Goal: Task Accomplishment & Management: Use online tool/utility

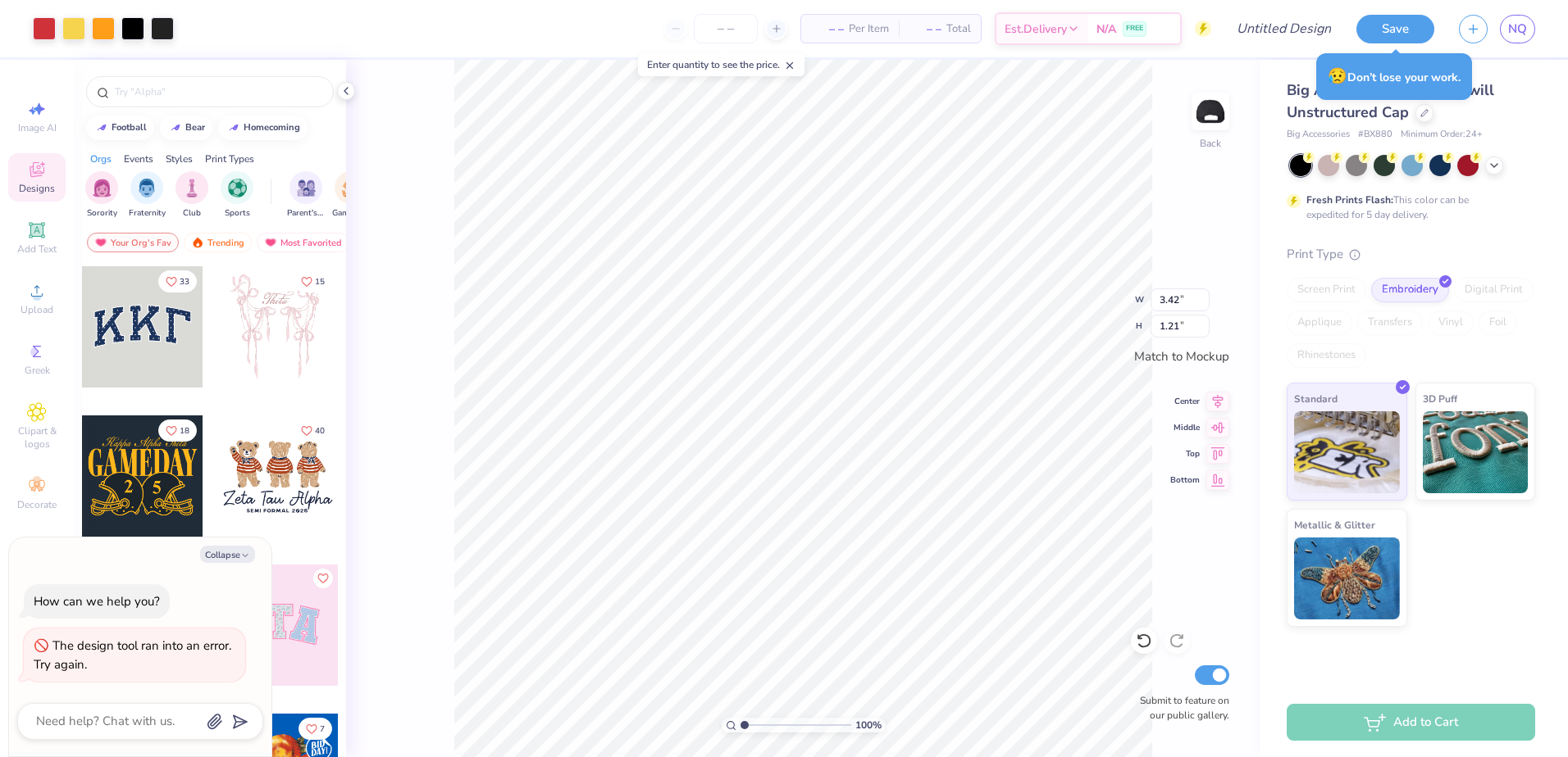
type textarea "x"
type input "3.29"
type input "1.16"
type textarea "x"
type input "3.25"
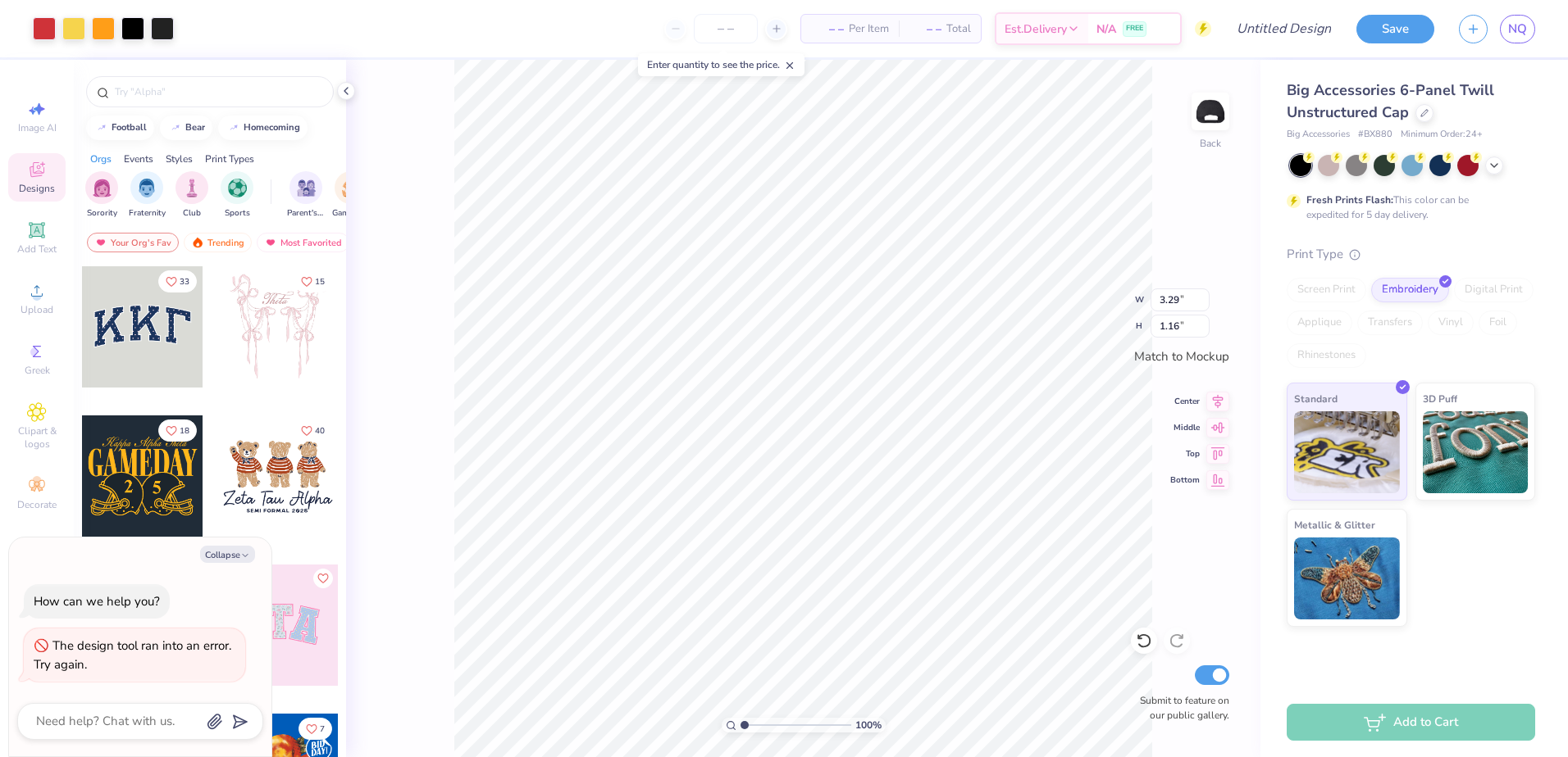
type input "1.14"
type textarea "x"
click at [1271, 21] on input "Design Title" at bounding box center [1263, 29] width 161 height 33
type input "f"
type textarea "x"
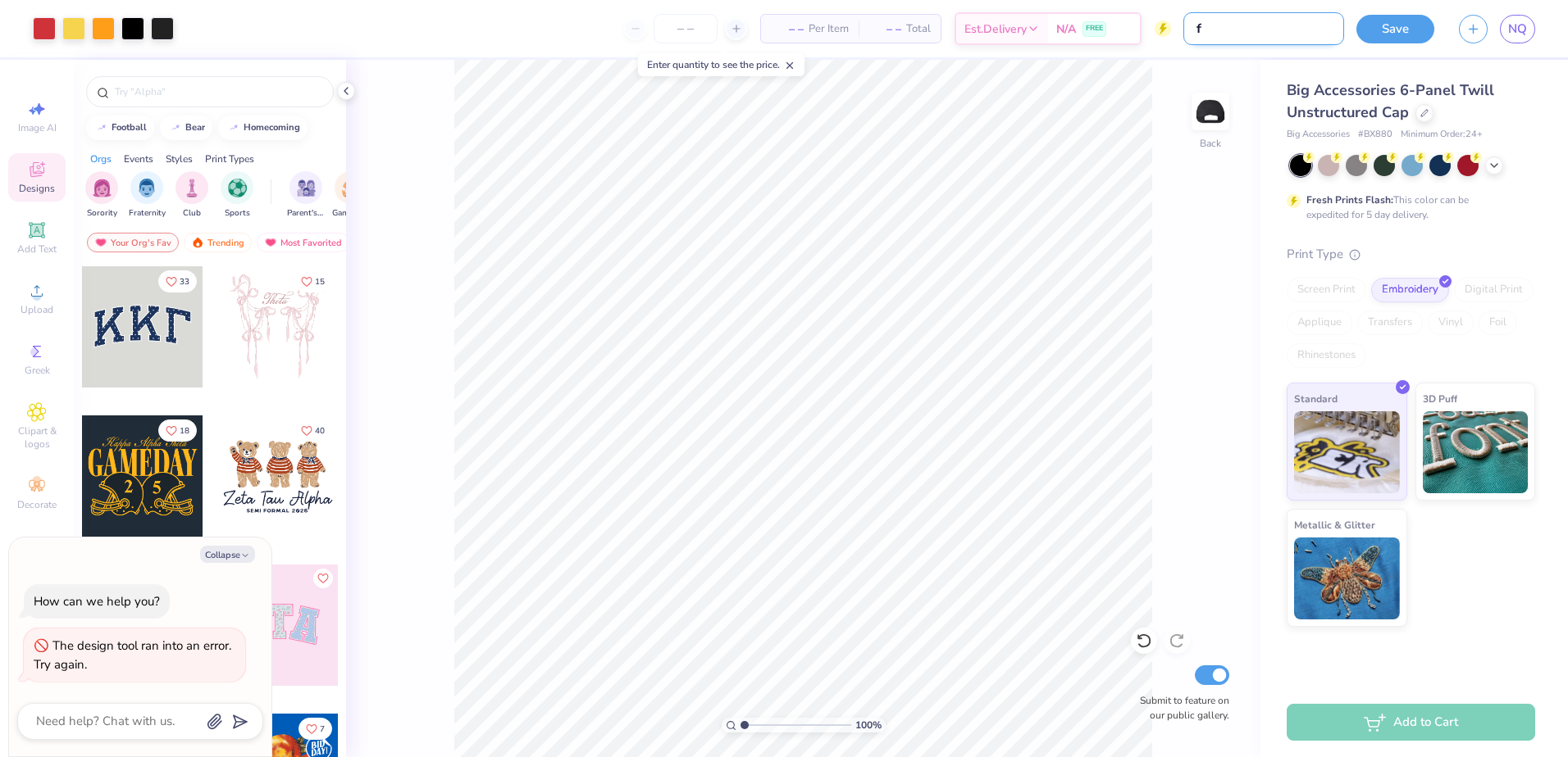
type input "fi"
type textarea "x"
type input "fin"
type textarea "x"
type input "fina"
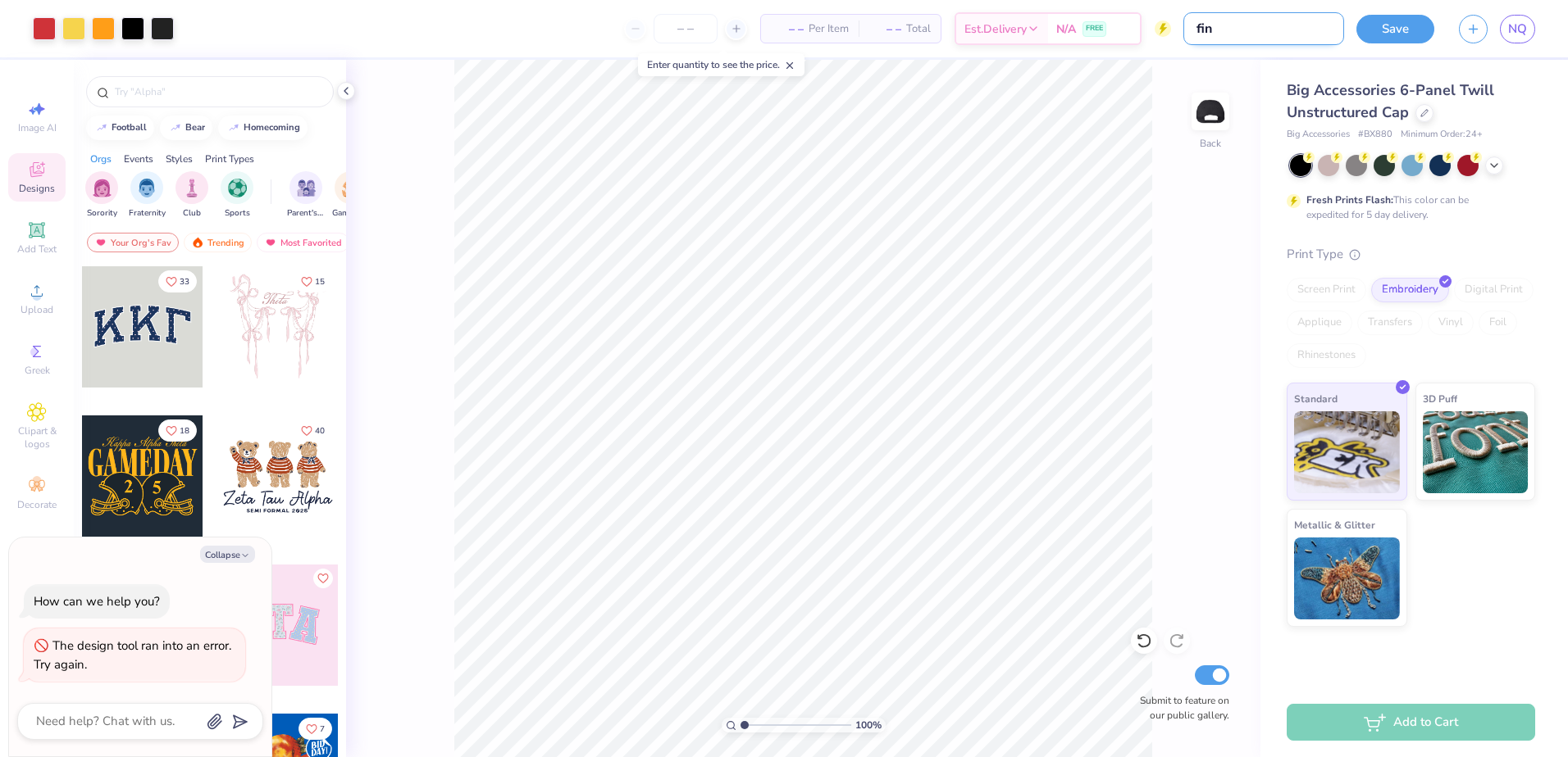
type textarea "x"
type input "final"
type textarea "x"
type input "finali"
type textarea "x"
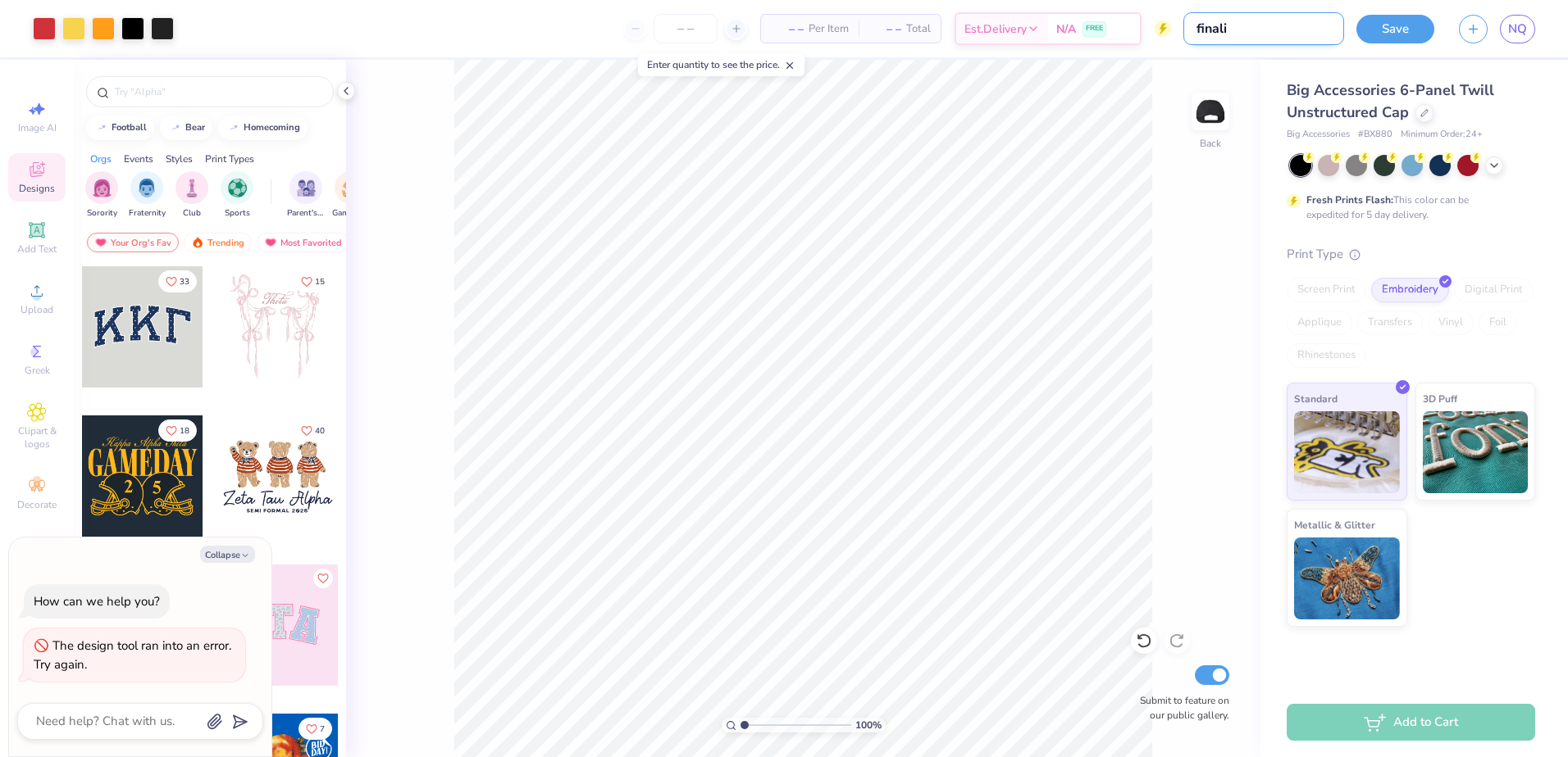
type input "finaliz"
type textarea "x"
type input "finalize"
type textarea "x"
type input "finalized"
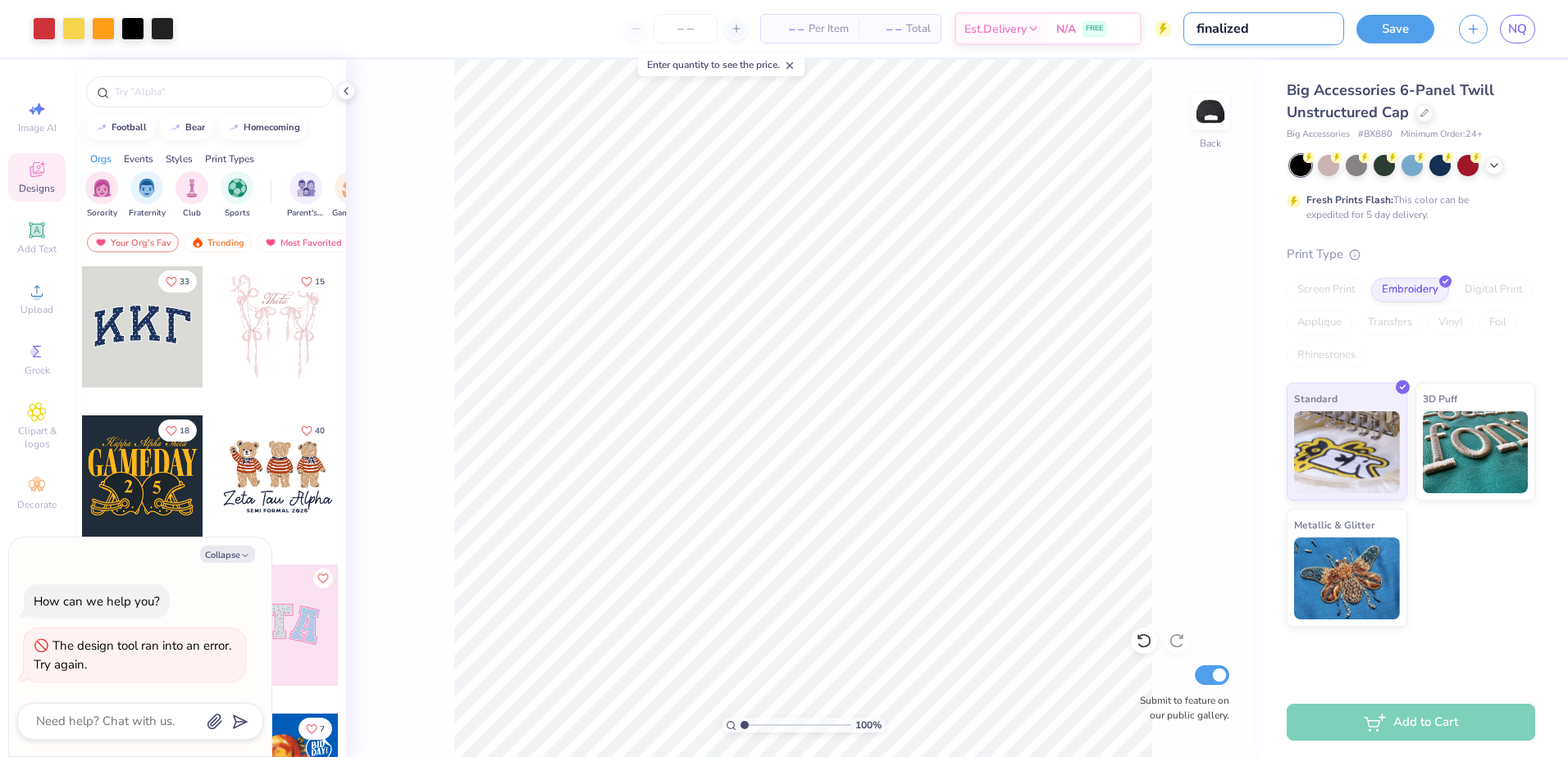
type textarea "x"
type input "finalized"
type textarea "x"
type input "finalized H"
type textarea "x"
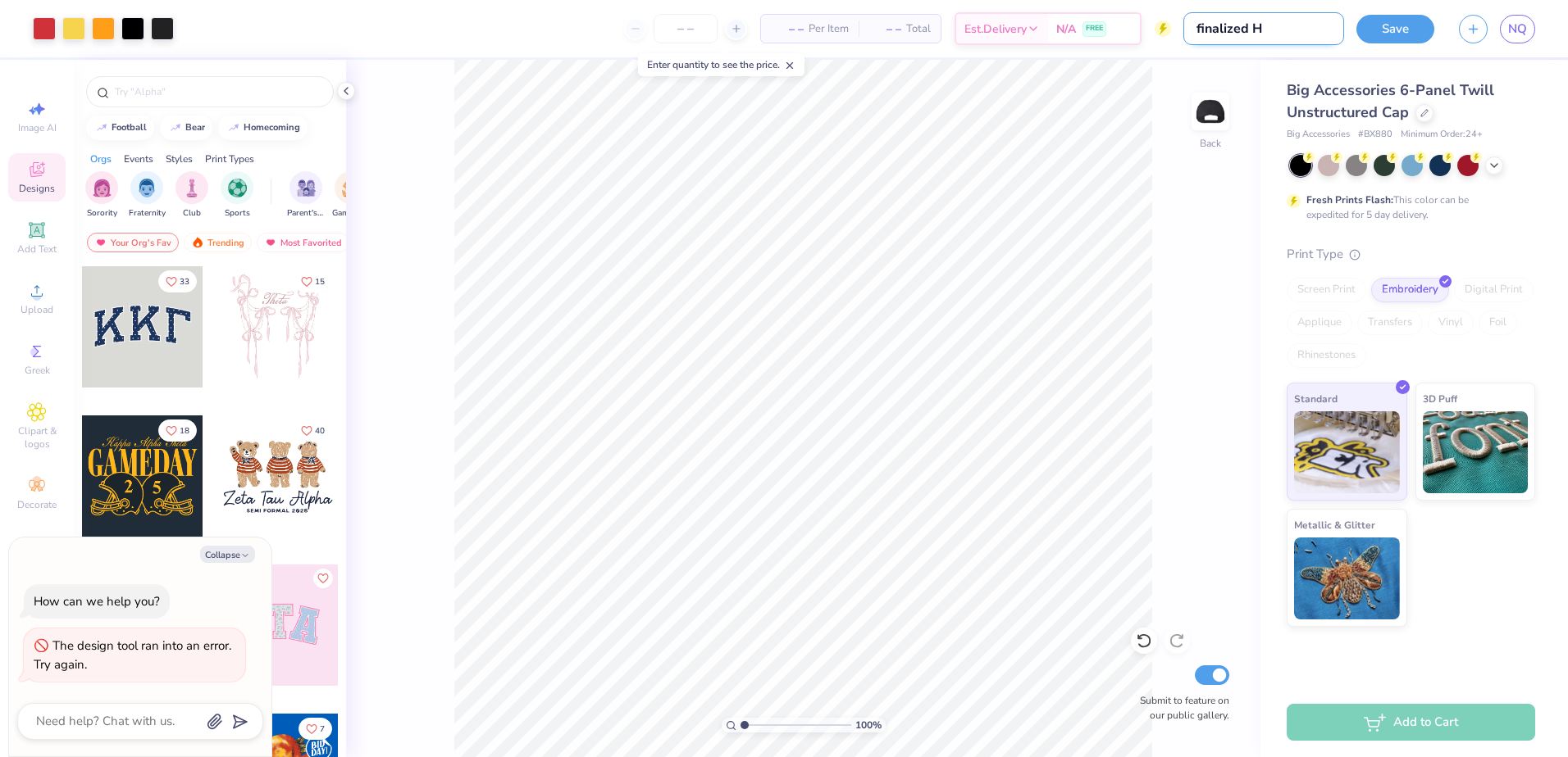
type input "finalized Ho"
type textarea "x"
type input "finalized Hom"
type textarea "x"
type input "finalized Homw"
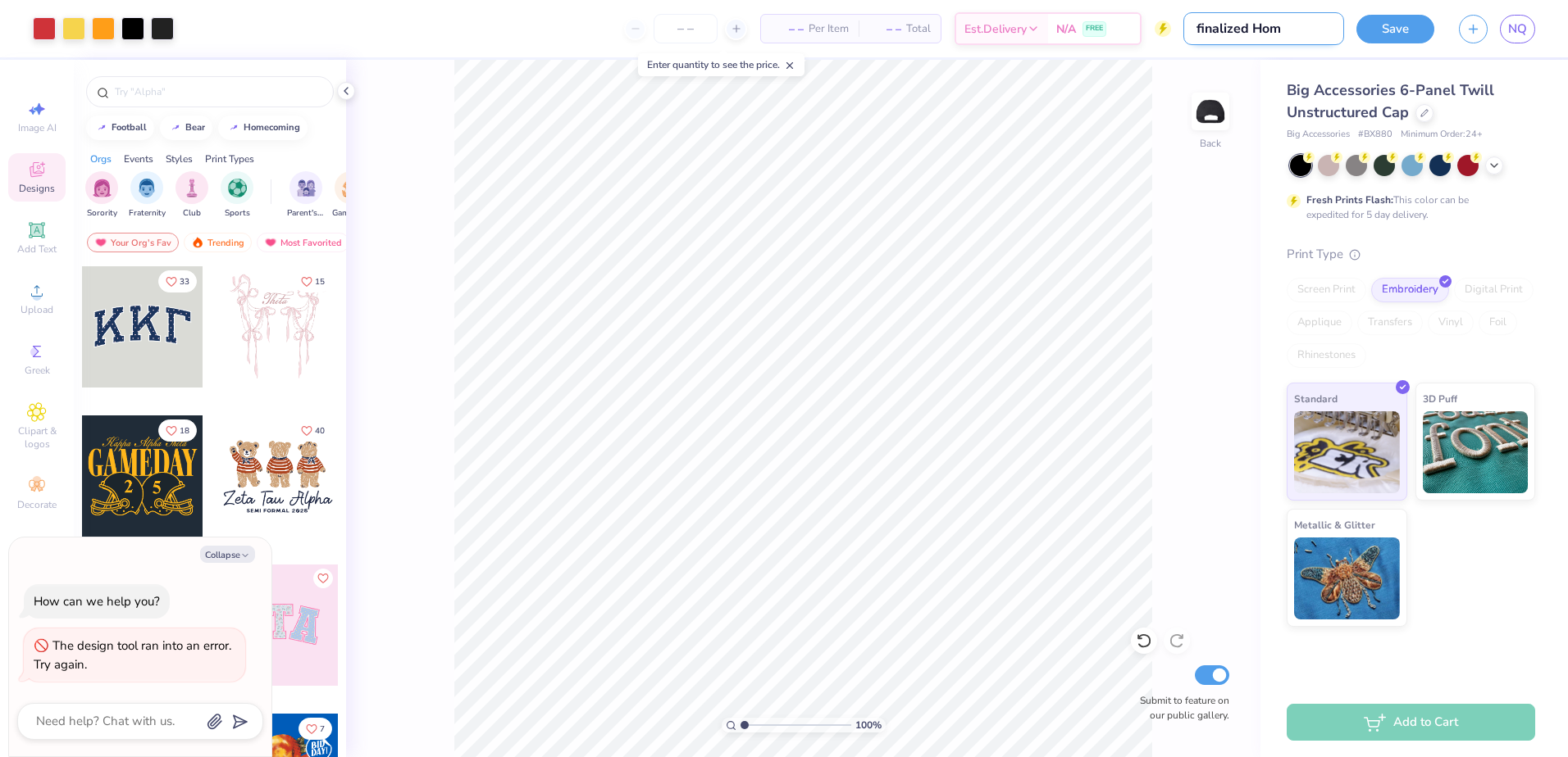
type textarea "x"
type input "finalized Homwo"
type textarea "x"
type input "finalized Homwoo"
type textarea "x"
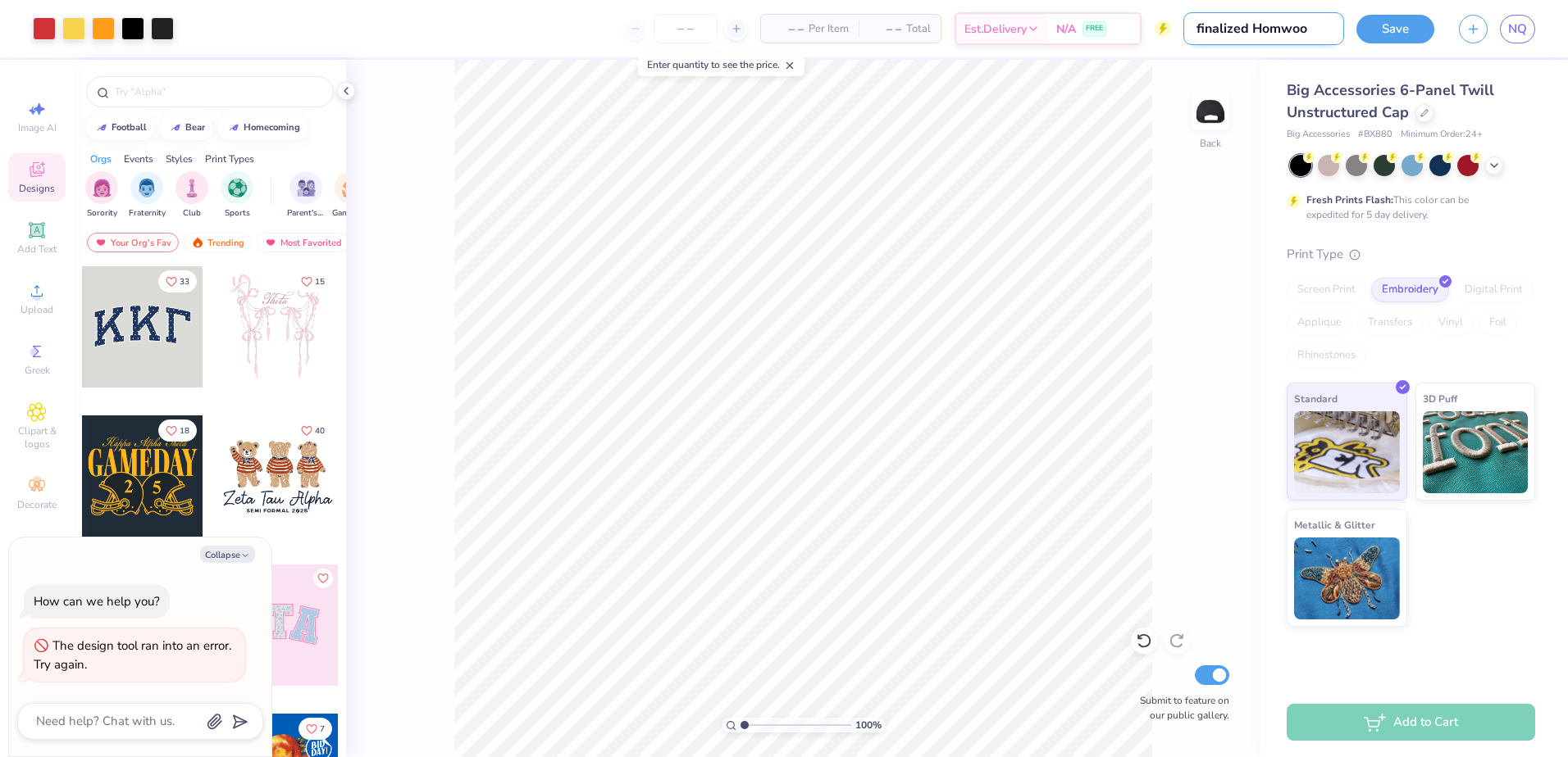
type input "finalized Homwo"
type textarea "x"
type input "finalized Homw"
type textarea "x"
type input "finalized Hom"
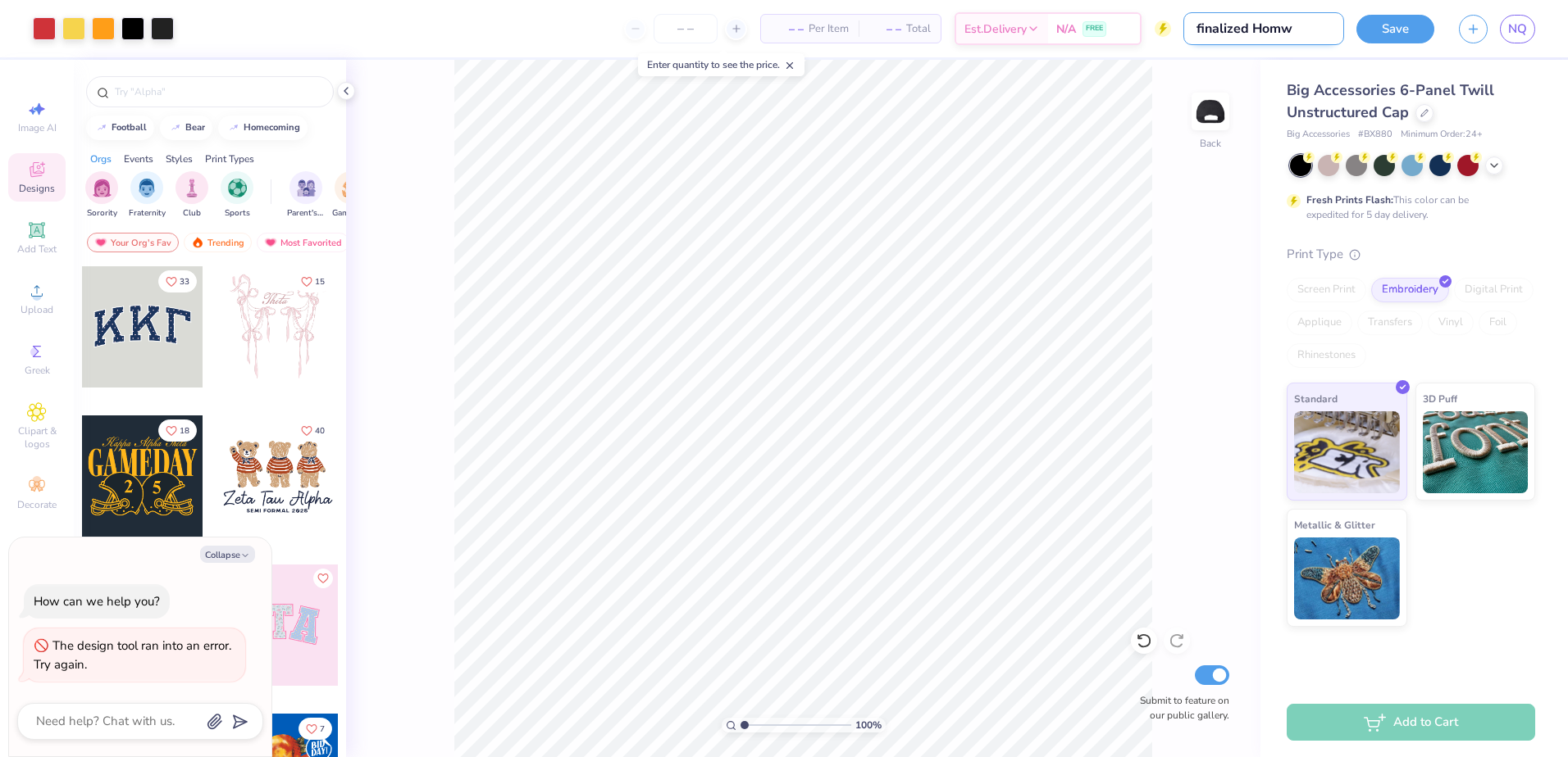
type textarea "x"
type input "finalized Home"
type textarea "x"
type input "finalized Homew"
type textarea "x"
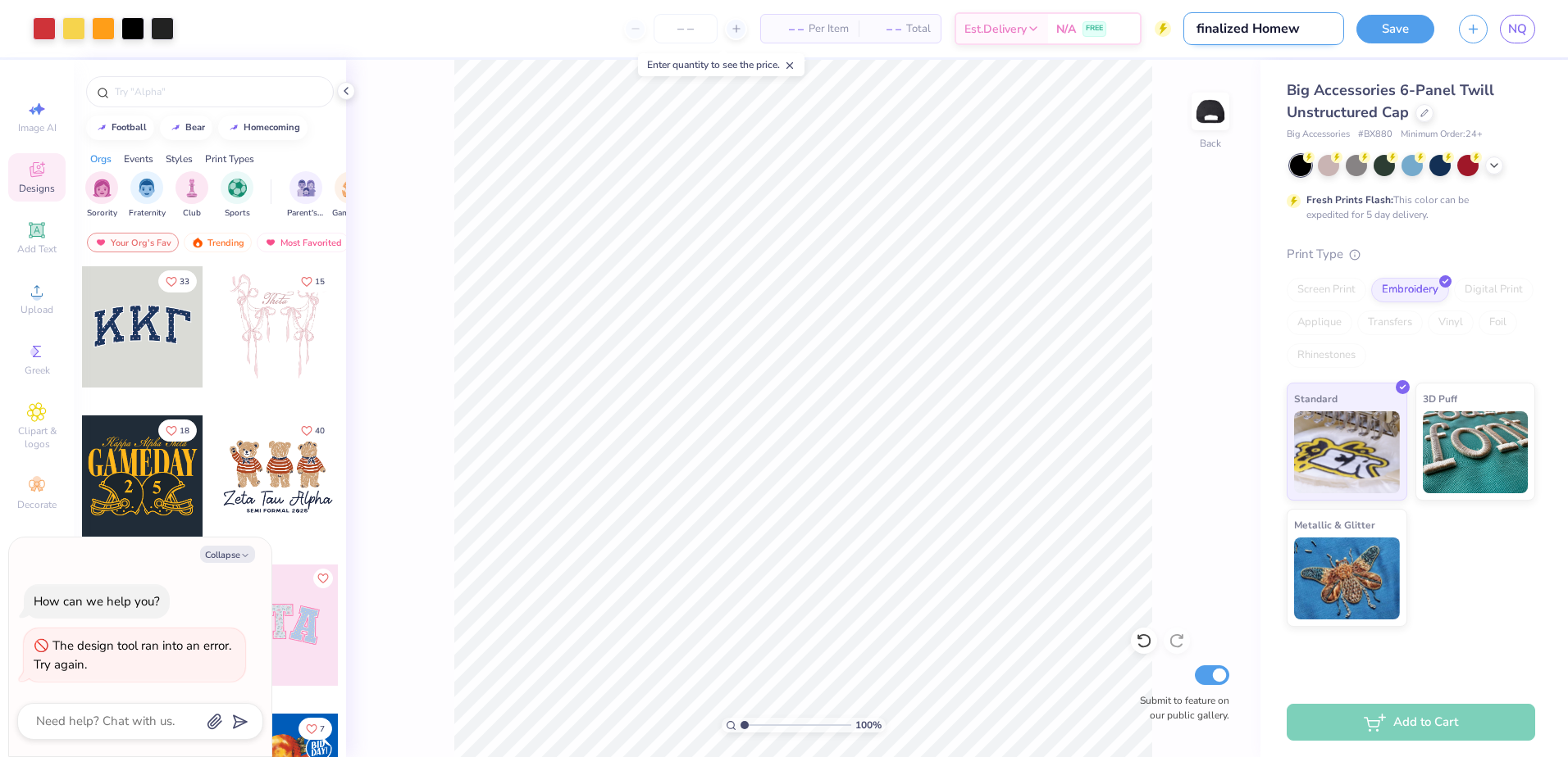
type input "finalized Homewo"
type textarea "x"
type input "finalized Homewoo"
type textarea "x"
type input "finalized Homewood"
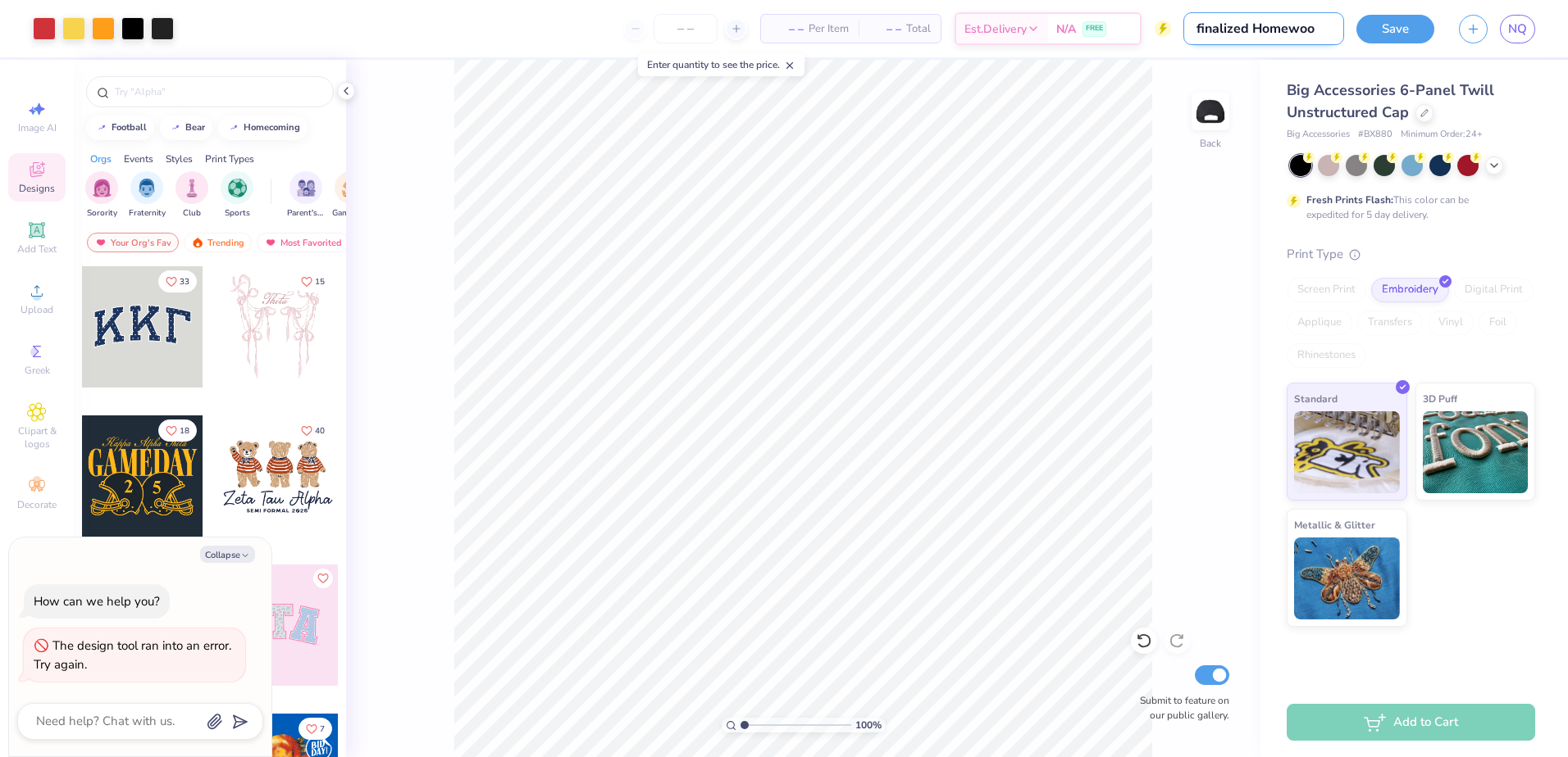
type textarea "x"
type input "finalized Homewood"
type textarea "x"
type input "finalized Homewood H"
type textarea "x"
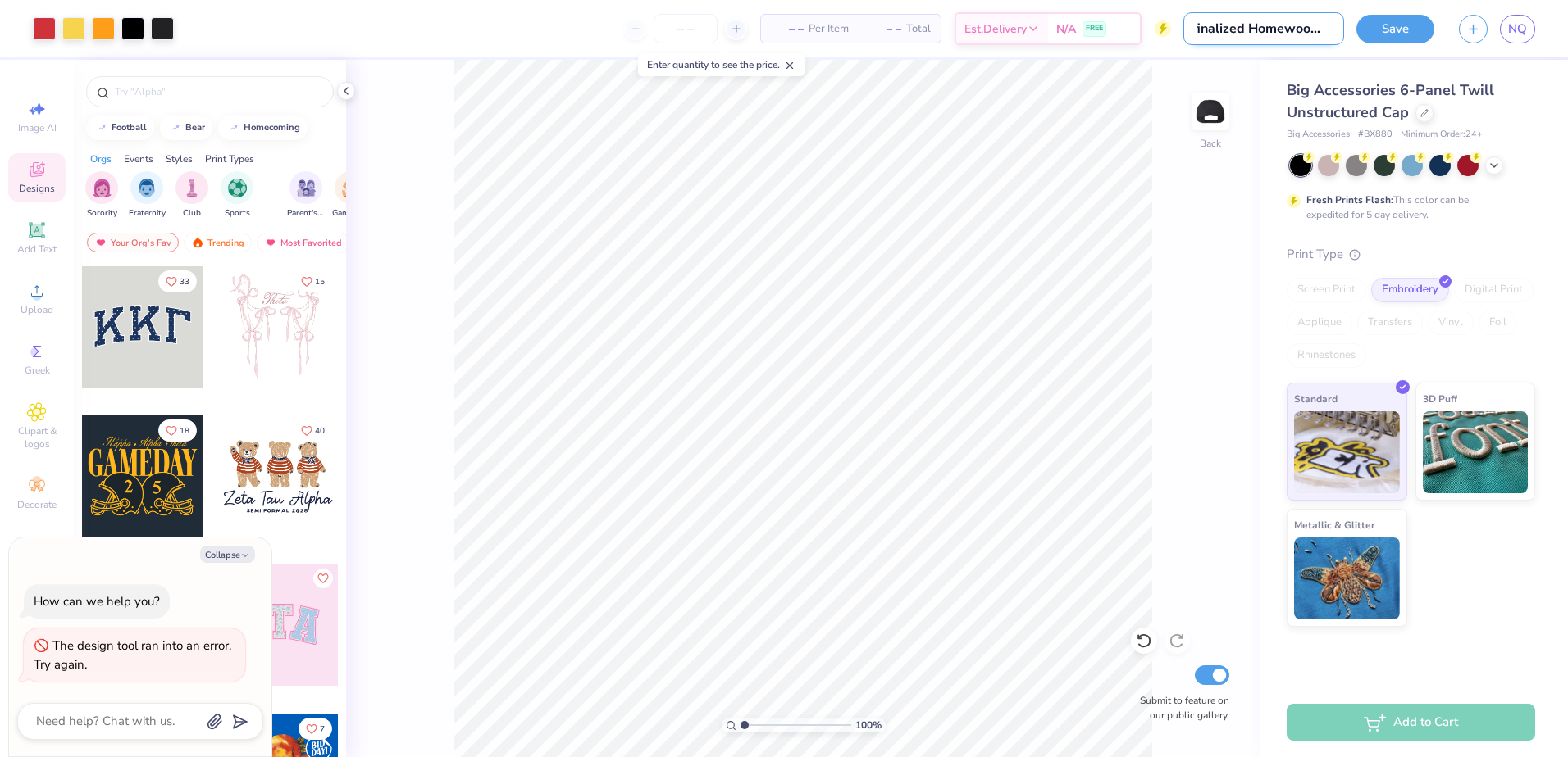
type input "finalized Homewood Ha"
type textarea "x"
type input "finalized Homewood Hat"
type textarea "x"
type input "inalized Homewood Hat"
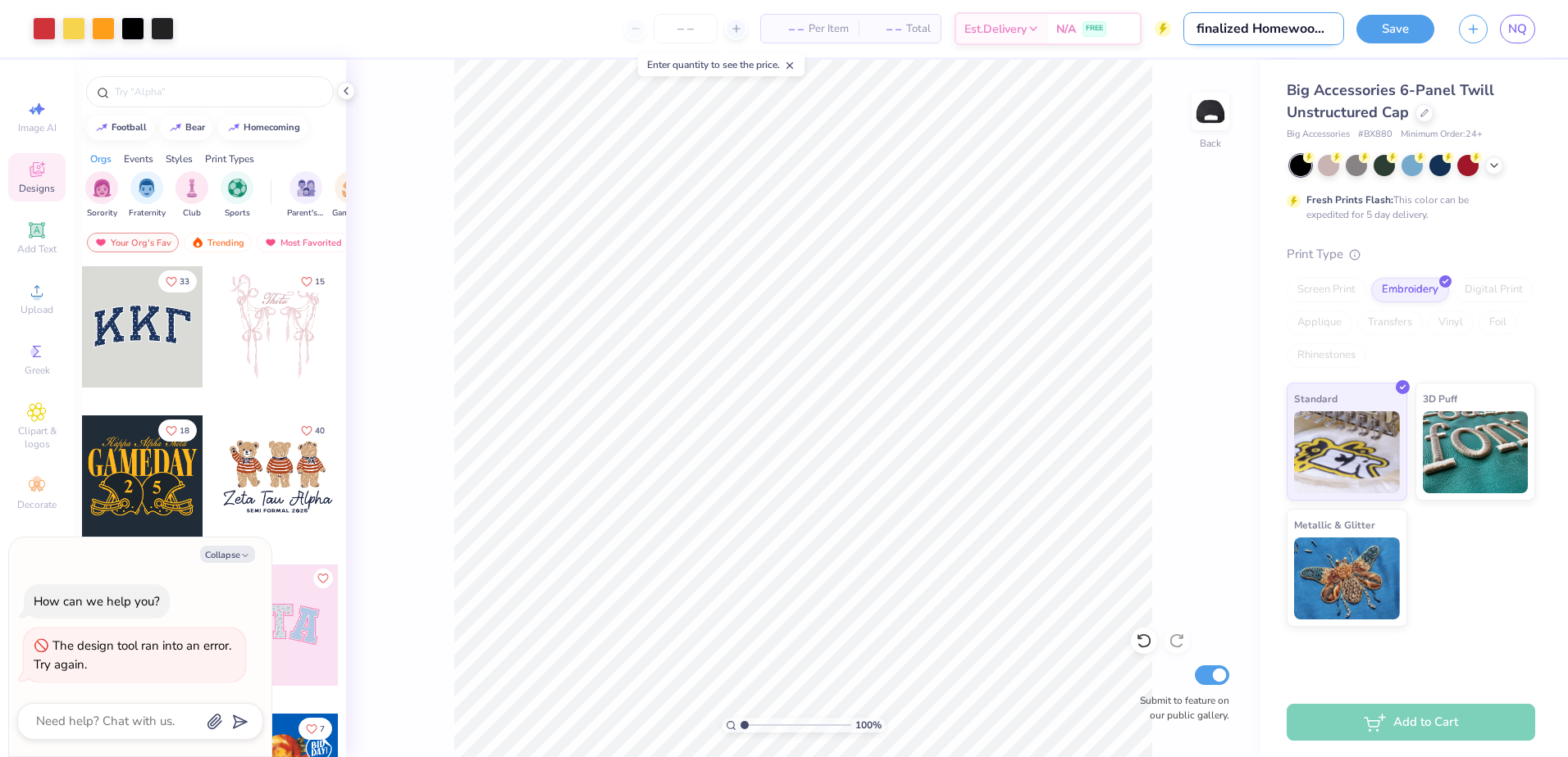
type textarea "x"
type input "Finalized Homewood Hat"
type textarea "x"
drag, startPoint x: 1279, startPoint y: 37, endPoint x: 1468, endPoint y: 41, distance: 189.0
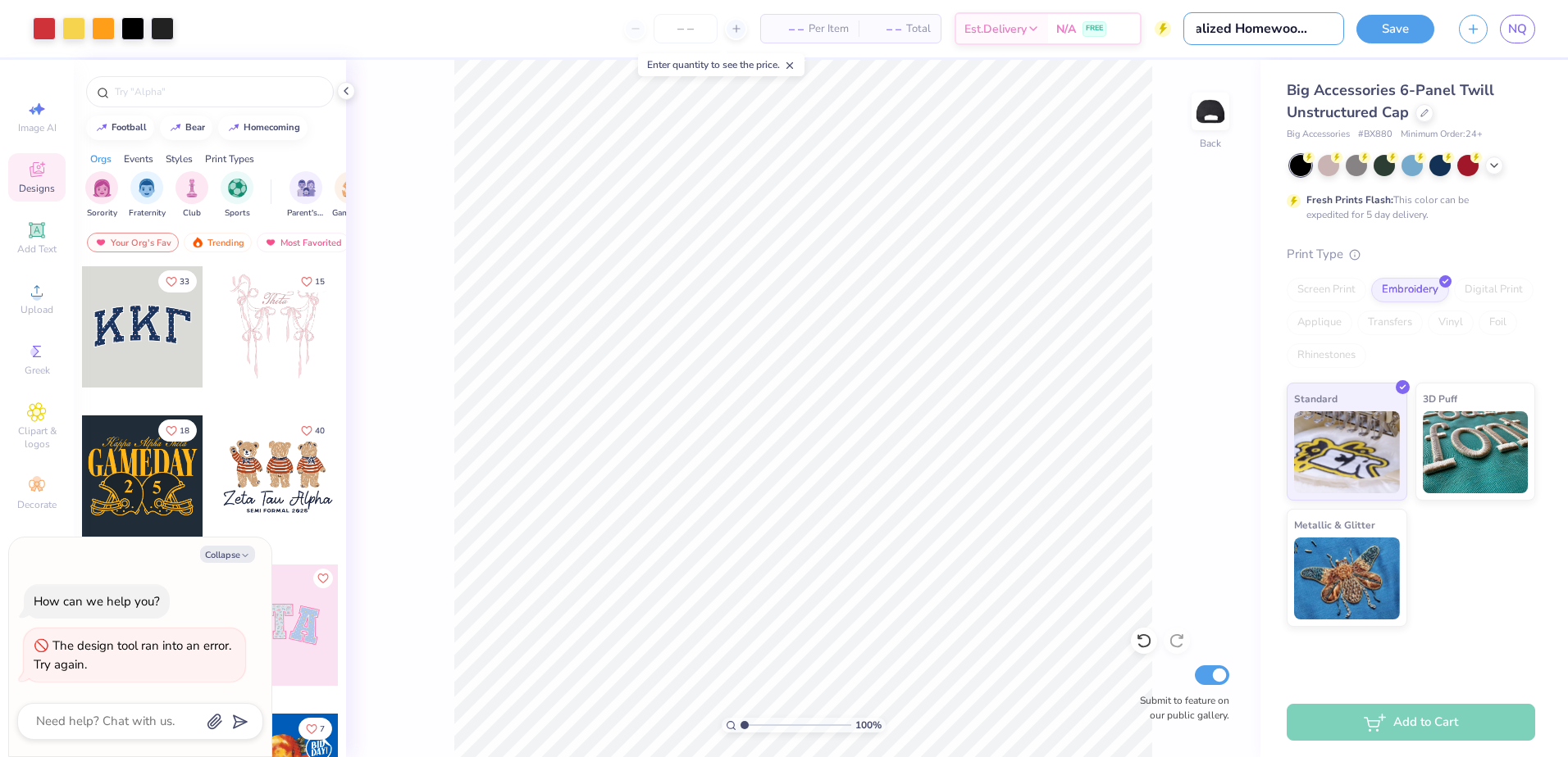
click at [1468, 41] on div "Art colors – – Per Item – – Total Est. Delivery N/A FREE Design Title Finalized…" at bounding box center [784, 29] width 1568 height 58
type input "Finalized Homewood Hat"
click at [1252, 55] on div "Design Title Finalized Homewood Hat" at bounding box center [1284, 29] width 120 height 58
click at [712, 46] on div "– – Per Item – – Total Est. Delivery N/A FREE" at bounding box center [698, 29] width 1025 height 58
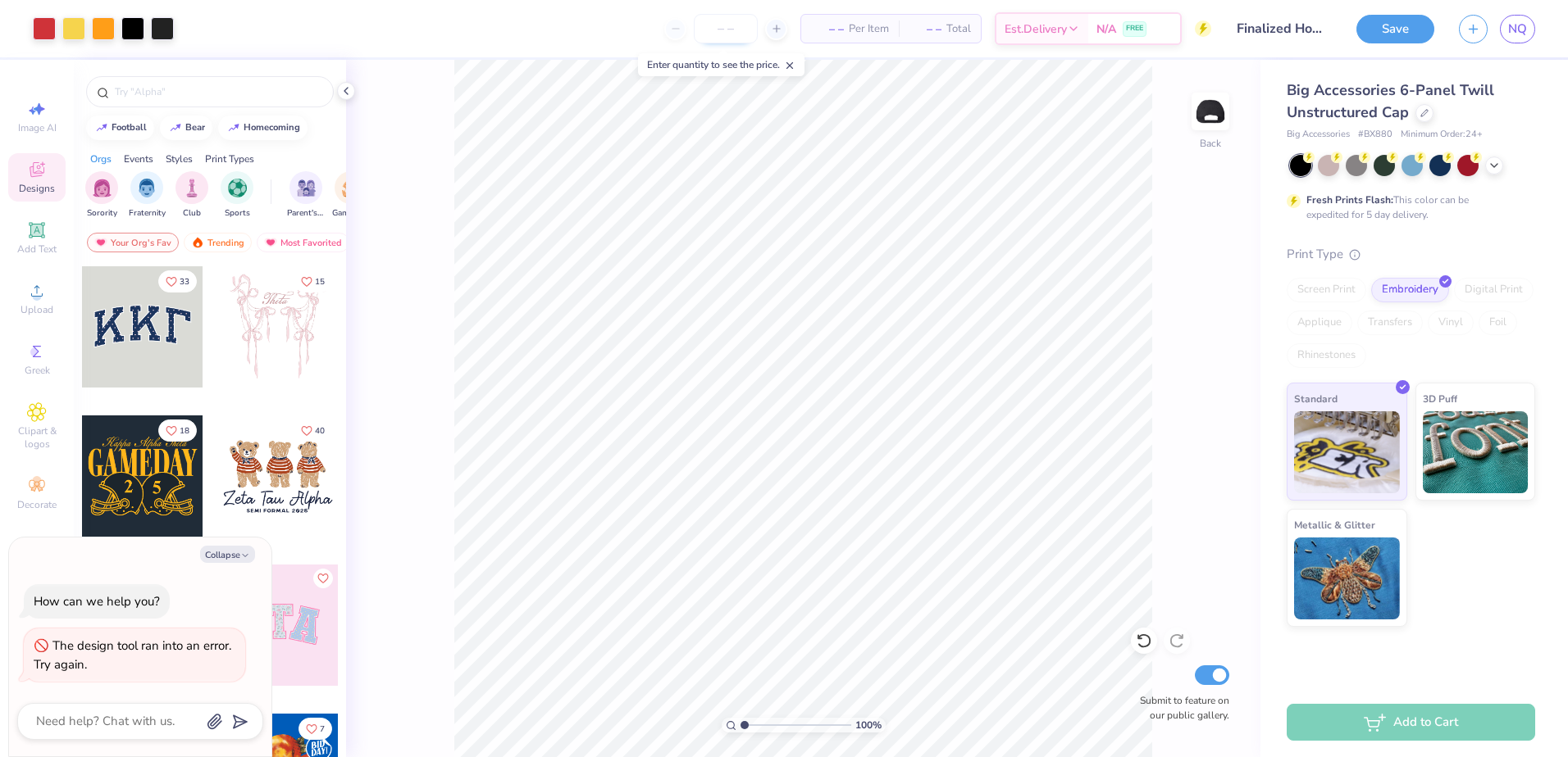
click at [716, 36] on input "number" at bounding box center [726, 28] width 64 height 30
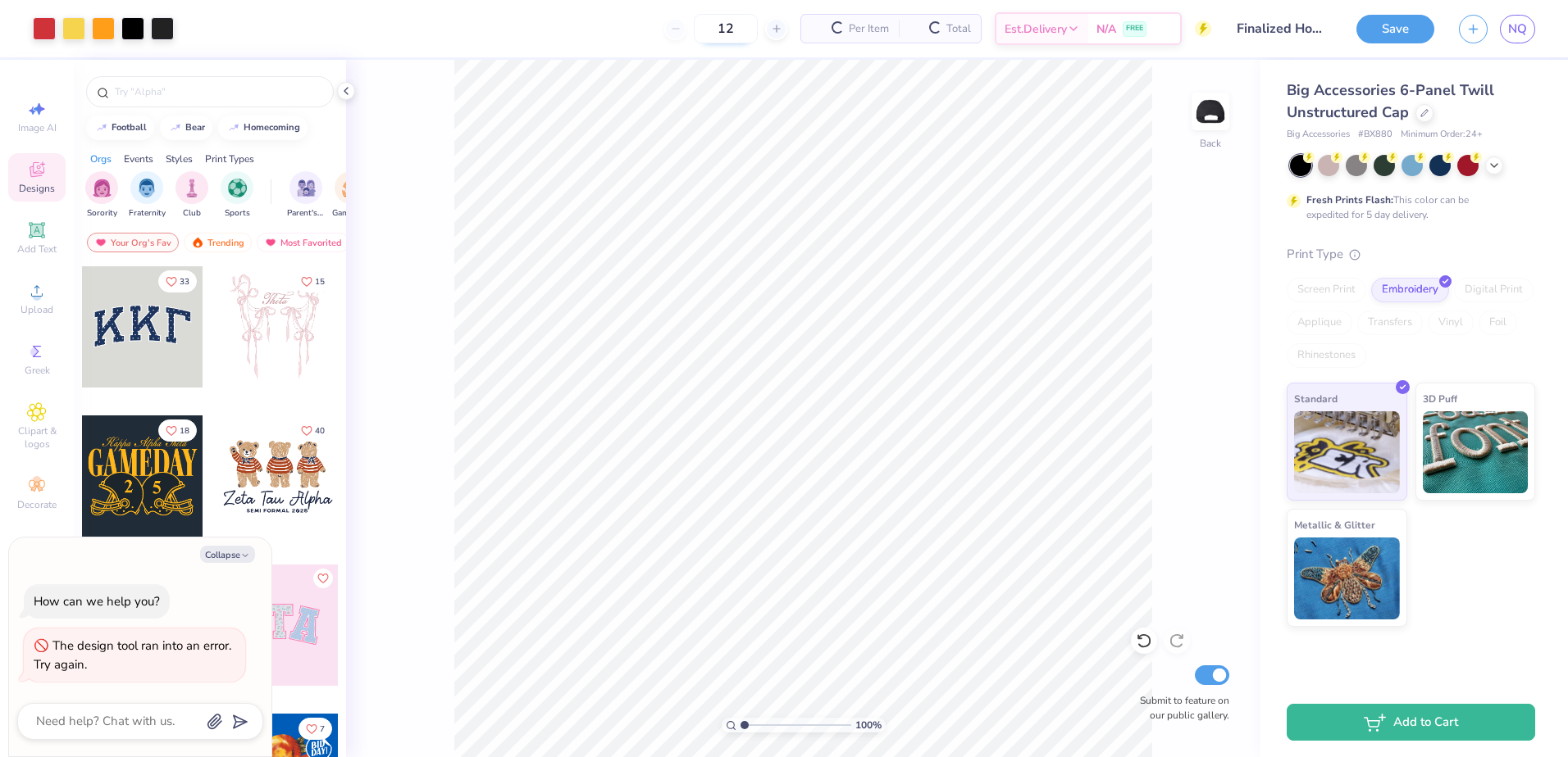
click at [724, 24] on input "12" at bounding box center [726, 28] width 64 height 30
type input "24"
click at [754, 59] on div "Art colors 24 Per Item Total Est. Delivery N/A FREE Design Title Finalized Home…" at bounding box center [784, 378] width 1568 height 757
click at [1506, 35] on link "NQ" at bounding box center [1518, 29] width 36 height 29
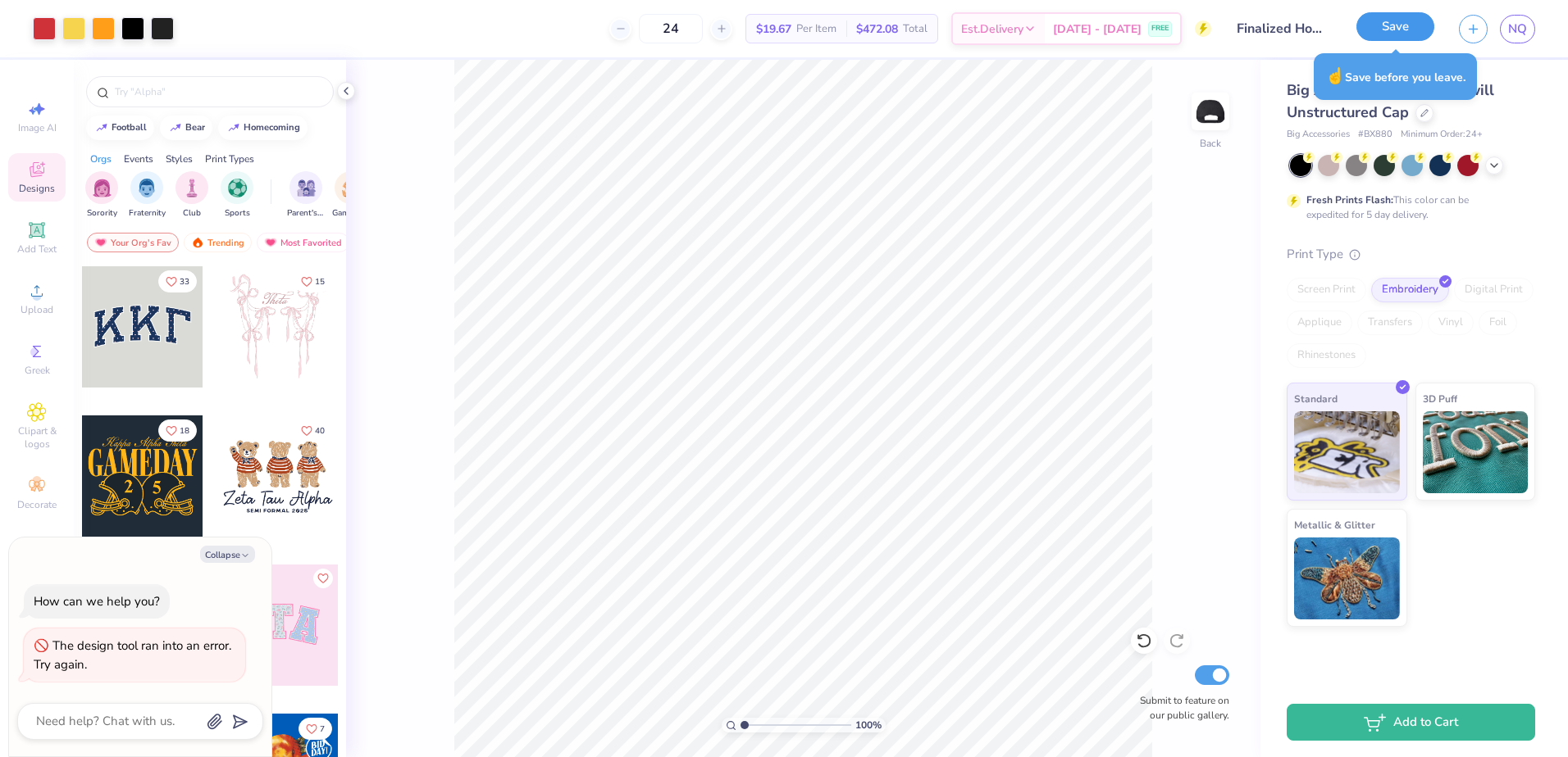
click at [1385, 30] on button "Save" at bounding box center [1395, 27] width 78 height 29
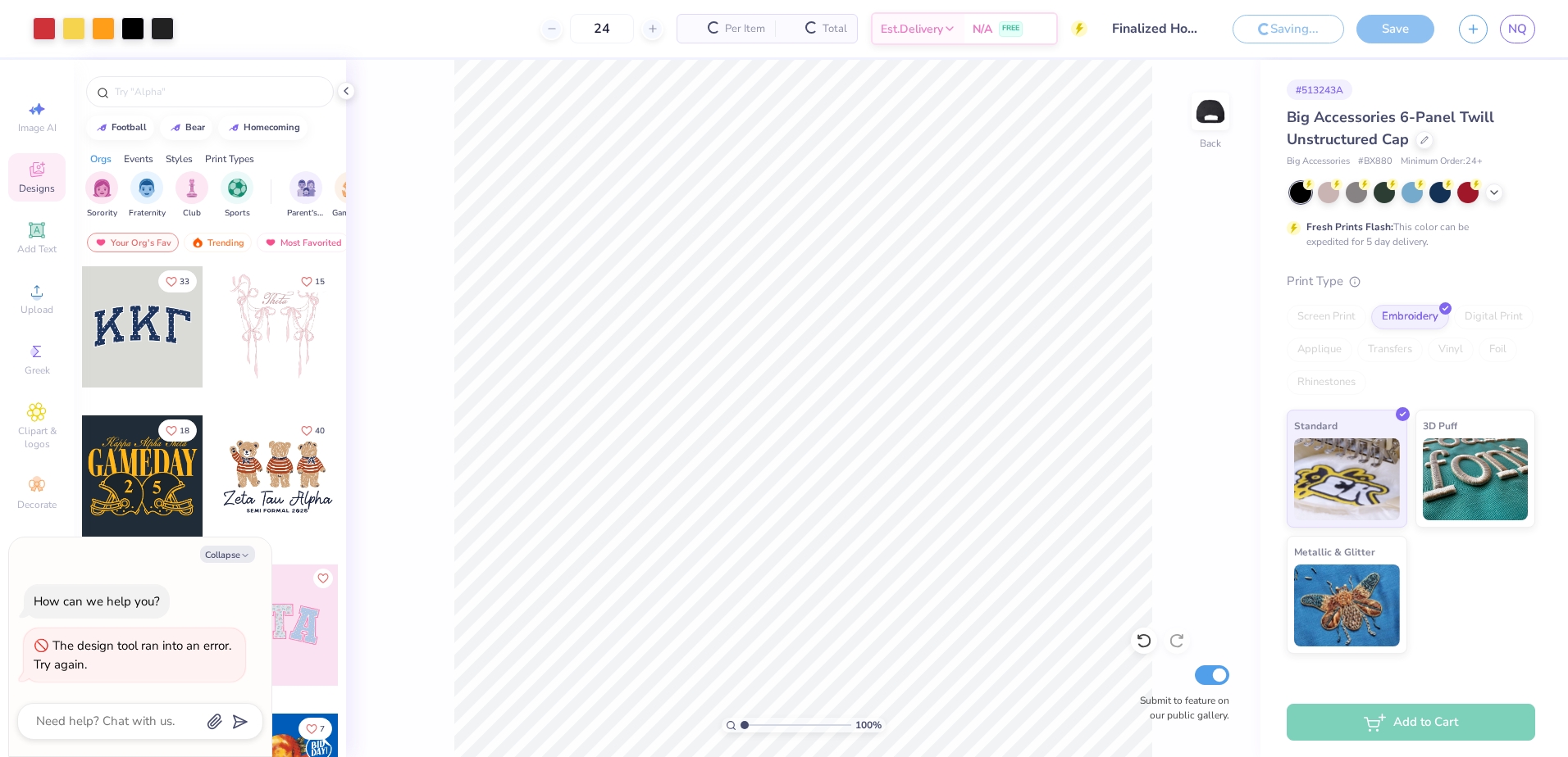
type textarea "x"
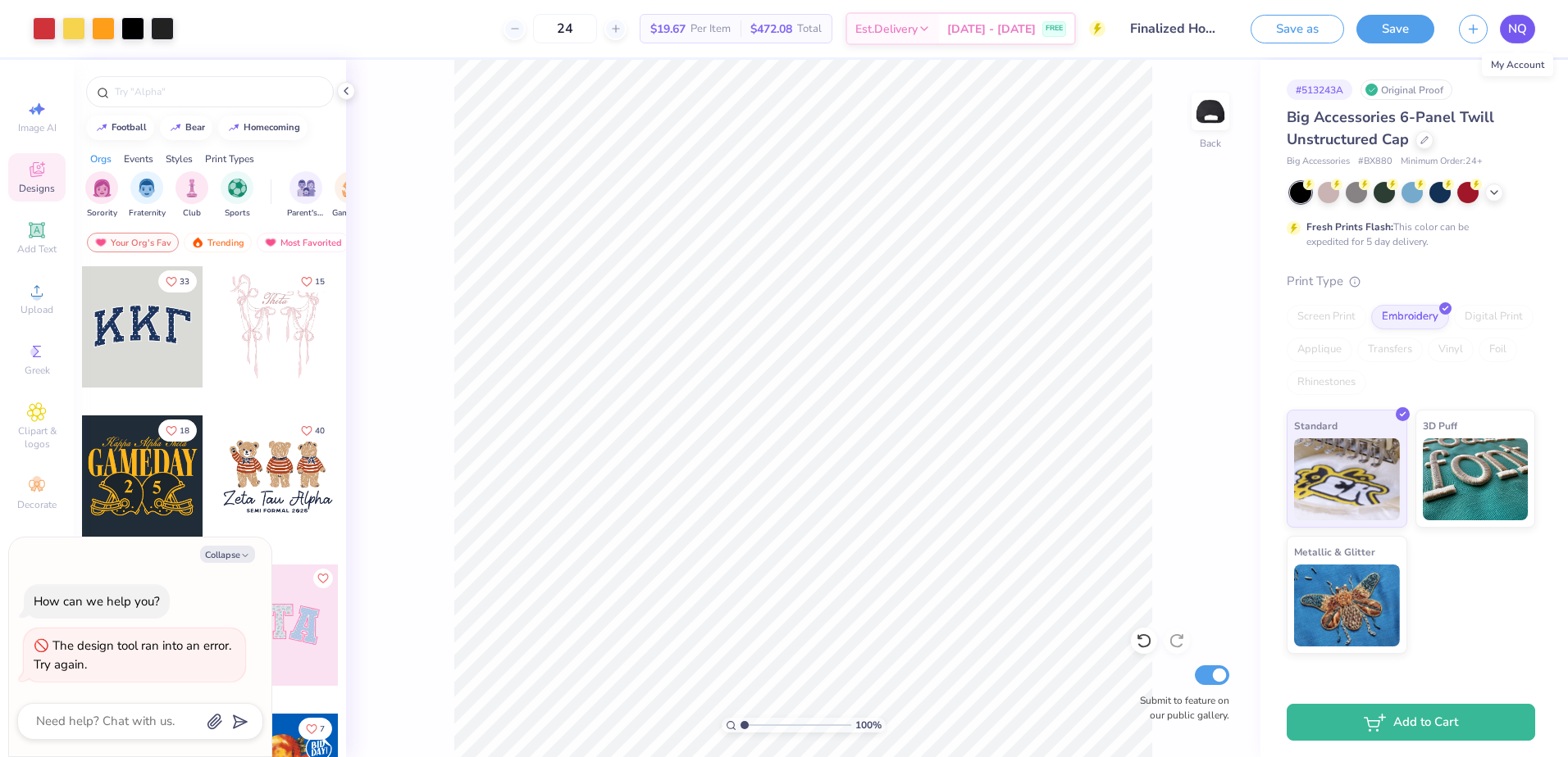
click at [1521, 26] on span "NQ" at bounding box center [1517, 29] width 19 height 19
